Goal: Check status: Check status

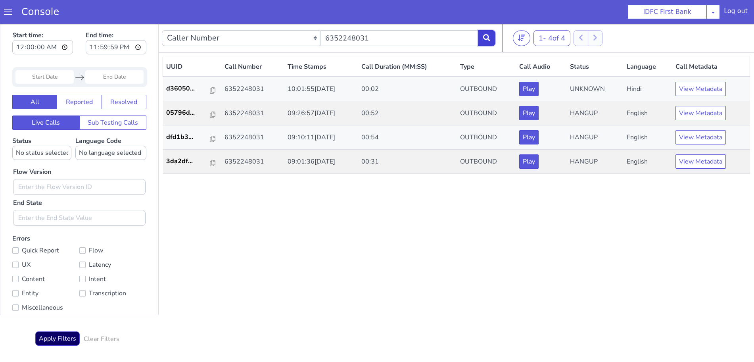
click at [490, 37] on icon at bounding box center [486, 37] width 7 height 7
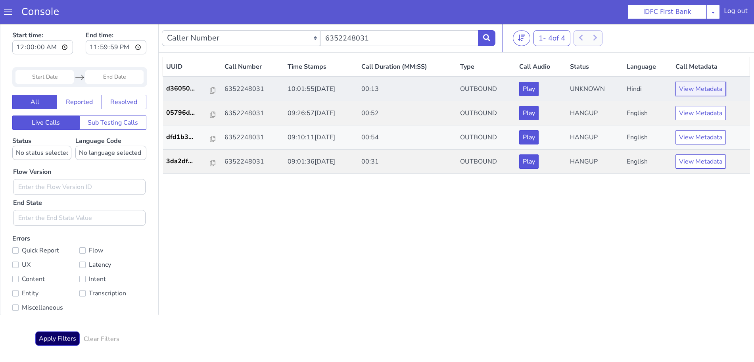
click at [706, 84] on button "View Metadata" at bounding box center [701, 89] width 50 height 14
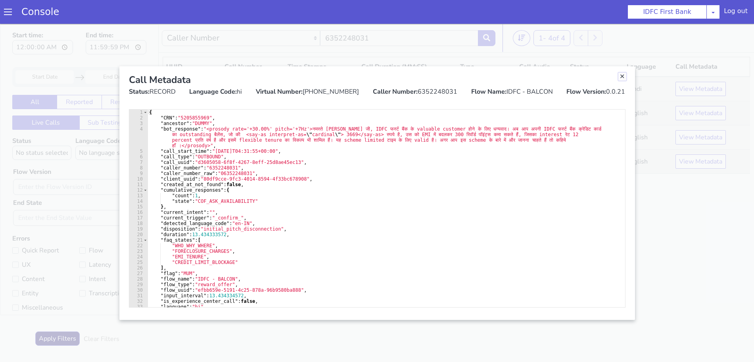
click at [622, 75] on link "Close" at bounding box center [623, 77] width 8 height 8
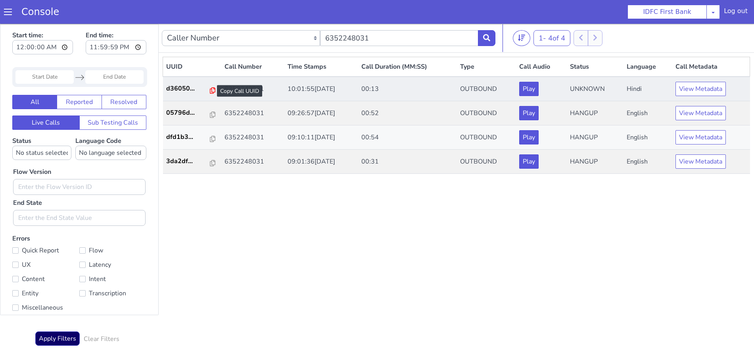
click at [210, 90] on icon at bounding box center [213, 90] width 6 height 6
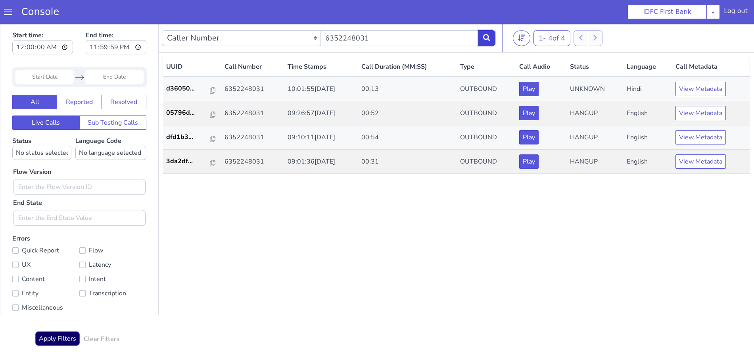
click at [487, 38] on icon at bounding box center [486, 37] width 7 height 7
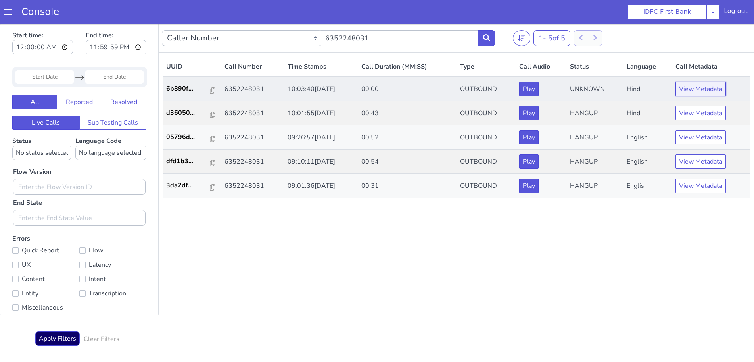
click at [694, 90] on button "View Metadata" at bounding box center [701, 89] width 50 height 14
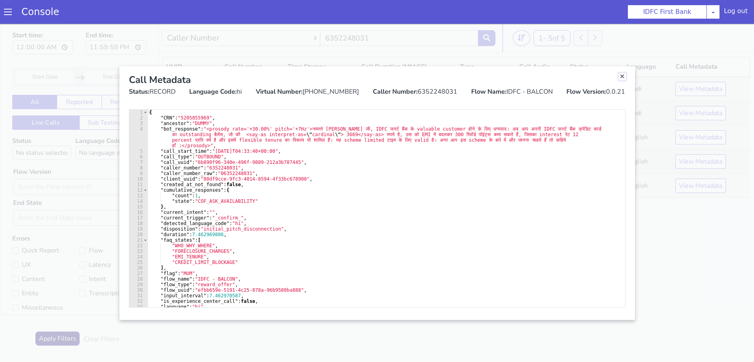
click at [622, 75] on link "Close" at bounding box center [623, 77] width 8 height 8
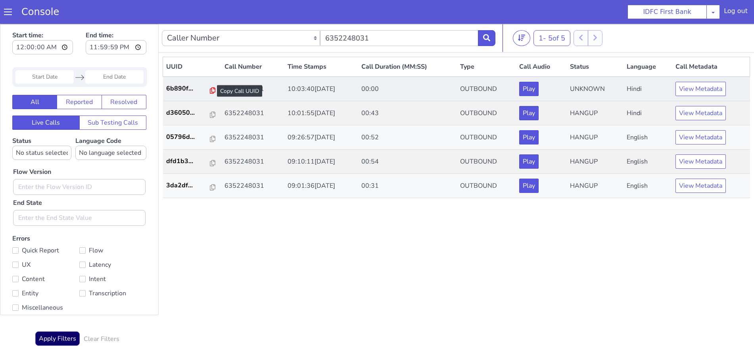
click at [210, 89] on icon at bounding box center [213, 90] width 6 height 6
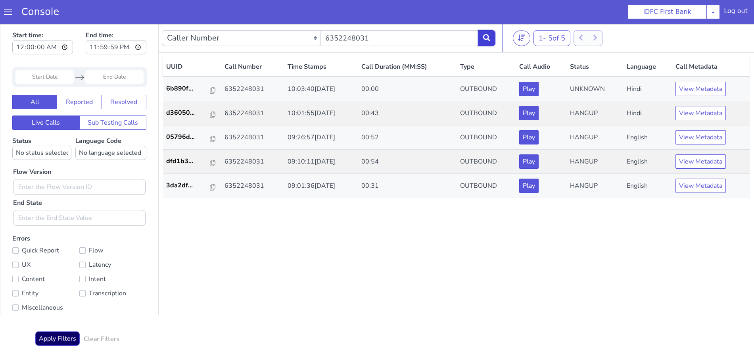
drag, startPoint x: 496, startPoint y: 40, endPoint x: 488, endPoint y: 38, distance: 8.2
click at [493, 40] on button at bounding box center [486, 38] width 17 height 16
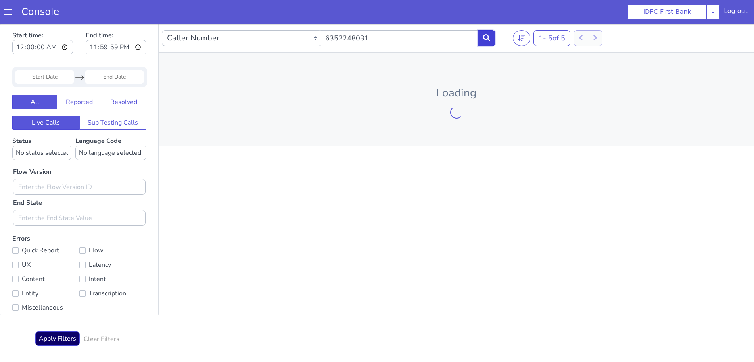
click at [487, 38] on icon at bounding box center [486, 37] width 7 height 7
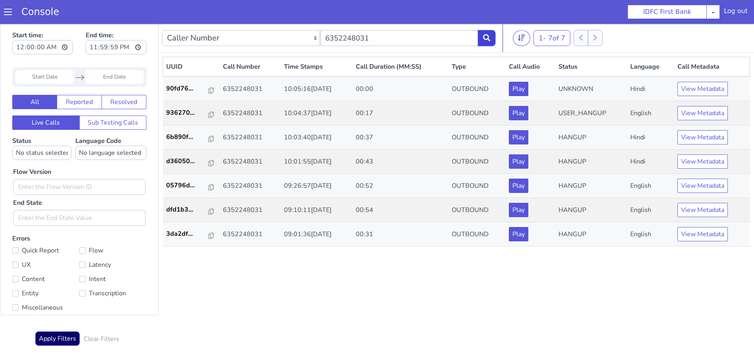
click at [487, 38] on icon at bounding box center [486, 37] width 7 height 7
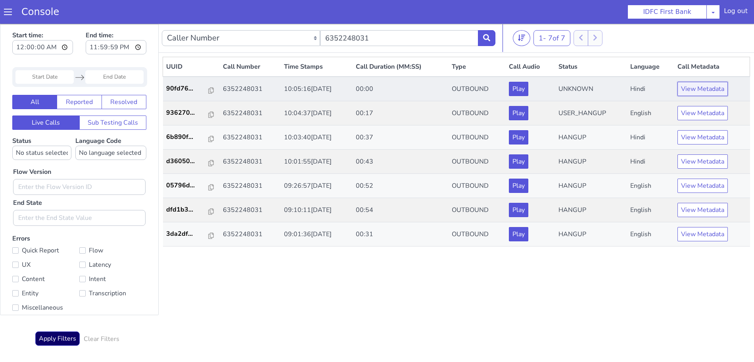
click at [693, 89] on button "View Metadata" at bounding box center [703, 89] width 50 height 14
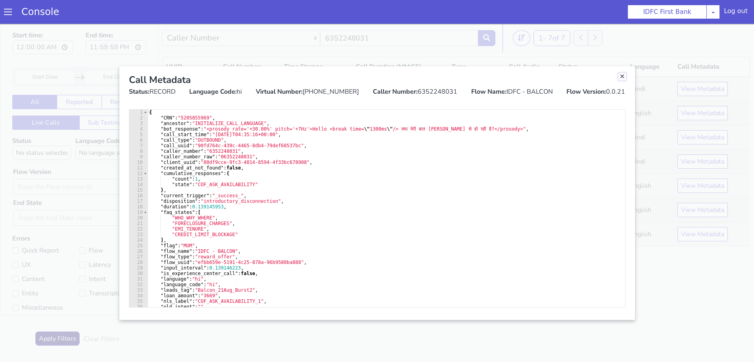
click at [621, 78] on link "Close" at bounding box center [623, 77] width 8 height 8
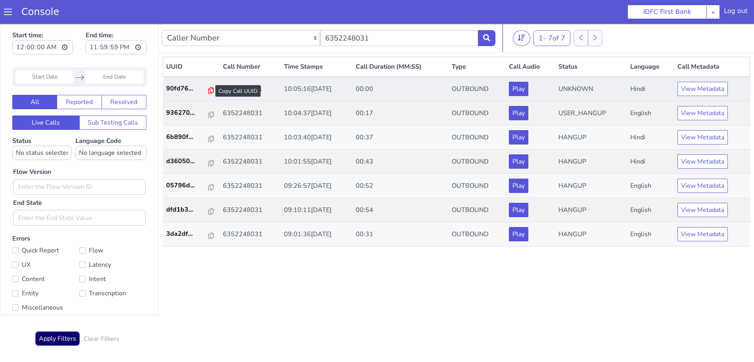
click at [208, 89] on icon at bounding box center [211, 90] width 6 height 6
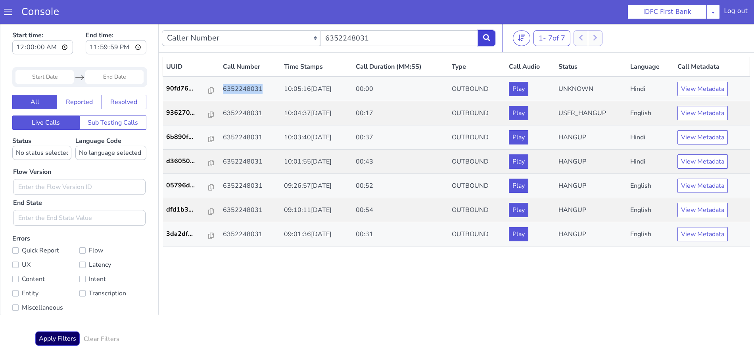
click at [490, 38] on icon at bounding box center [486, 37] width 7 height 7
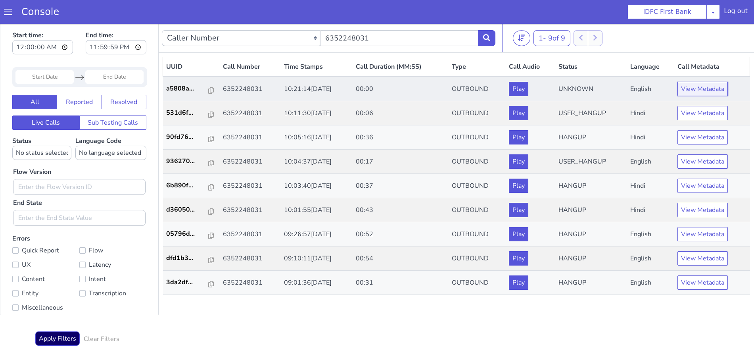
click at [704, 90] on button "View Metadata" at bounding box center [703, 89] width 50 height 14
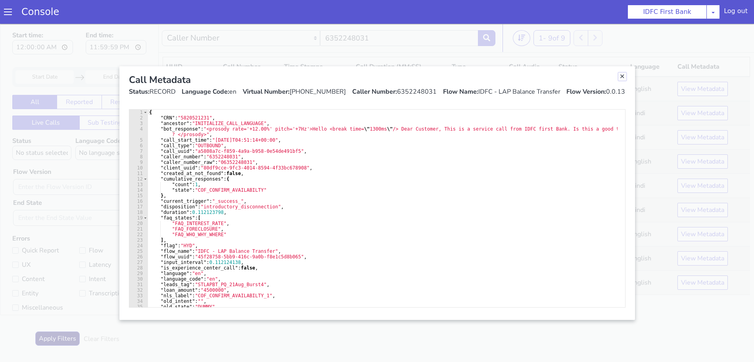
click at [622, 77] on link "Close" at bounding box center [623, 77] width 8 height 8
